Goal: Transaction & Acquisition: Download file/media

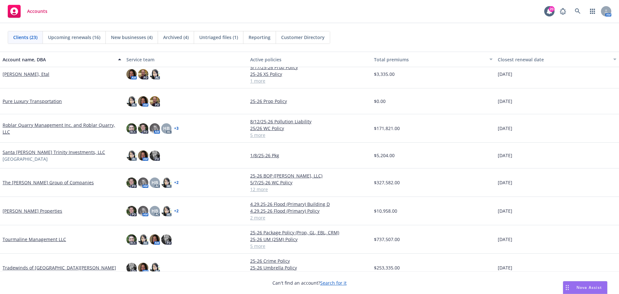
scroll to position [407, 0]
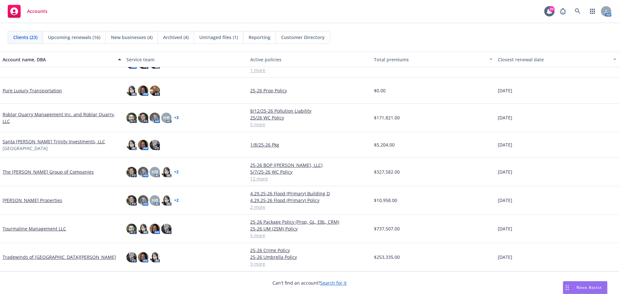
click at [41, 228] on link "Tourmaline Management LLC" at bounding box center [34, 228] width 63 height 7
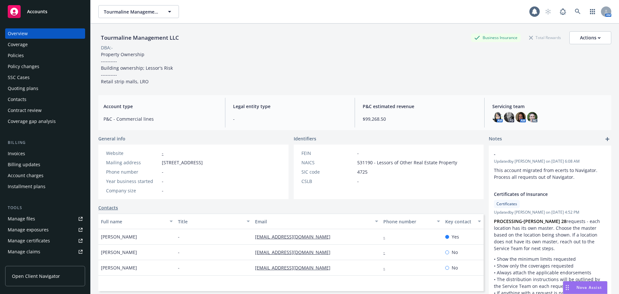
click at [24, 55] on div "Policies" at bounding box center [45, 55] width 75 height 10
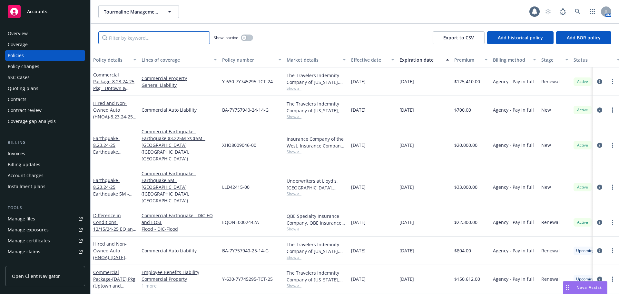
click at [147, 37] on input "Filter by keyword..." at bounding box center [154, 37] width 112 height 13
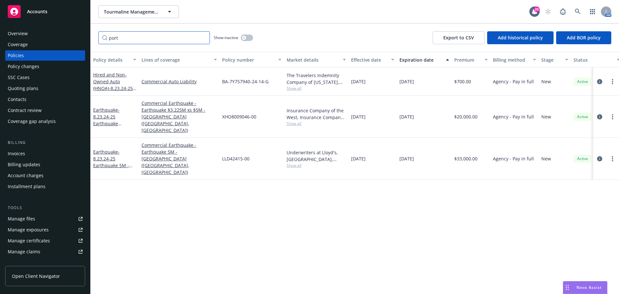
drag, startPoint x: 146, startPoint y: 37, endPoint x: 65, endPoint y: 35, distance: 81.6
click at [66, 35] on div "Accounts Overview Coverage Policies Policy changes SSC Cases Quoting plans Cont…" at bounding box center [309, 147] width 619 height 294
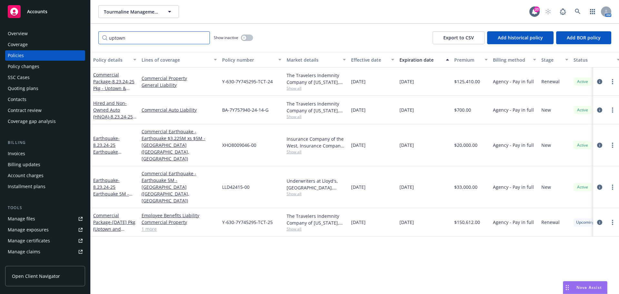
type input "uptown"
click at [108, 78] on div "Commercial Package - 8.23.24-25 Pkg - Uptown & [PERSON_NAME]" at bounding box center [114, 81] width 43 height 20
click at [108, 81] on link "Commercial Package - 8.23.24-25 Pkg - Uptown & [PERSON_NAME]" at bounding box center [113, 85] width 41 height 26
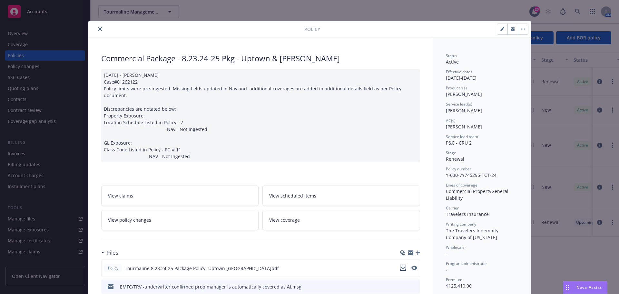
click at [400, 265] on icon "download file" at bounding box center [402, 267] width 5 height 5
